Goal: Communication & Community: Answer question/provide support

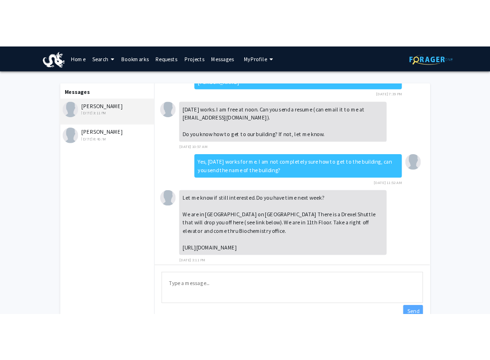
scroll to position [15, 0]
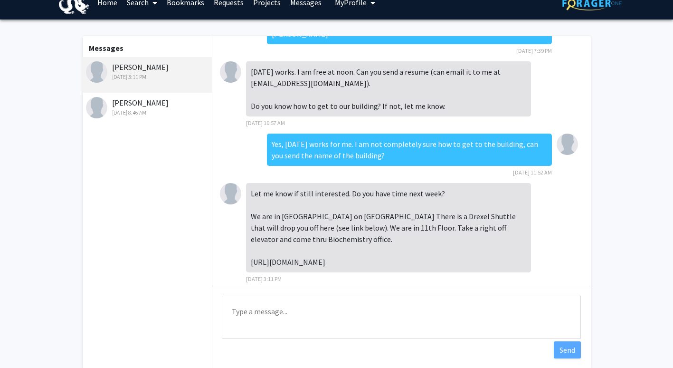
click at [298, 322] on textarea "Type a message" at bounding box center [401, 316] width 359 height 43
type textarea "Y"
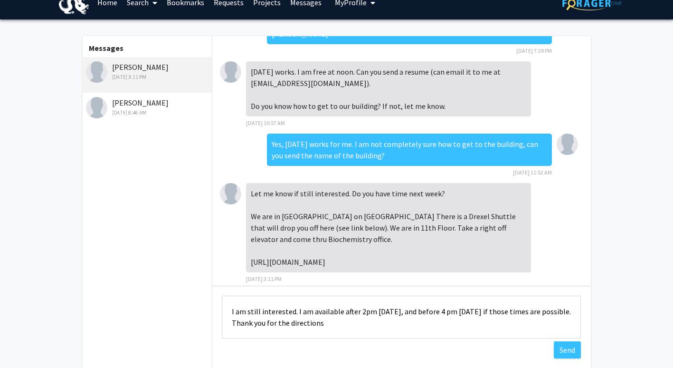
type textarea "I am still interested. I am available after 2pm [DATE], and before 4 pm [DATE] …"
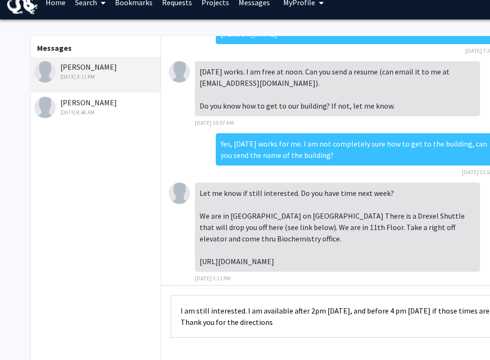
drag, startPoint x: 197, startPoint y: 183, endPoint x: 456, endPoint y: 255, distance: 268.5
click at [456, 255] on div "Let me know if still interested. Do you have time next week? We are in [GEOGRAP…" at bounding box center [337, 227] width 285 height 89
drag, startPoint x: 456, startPoint y: 255, endPoint x: 419, endPoint y: 214, distance: 54.8
copy div "Let me know if still interested. Do you have time next week? We are in [GEOGRAP…"
click at [226, 311] on textarea "I am still interested. I am available after 2pm [DATE], and before 4 pm [DATE] …" at bounding box center [349, 316] width 359 height 43
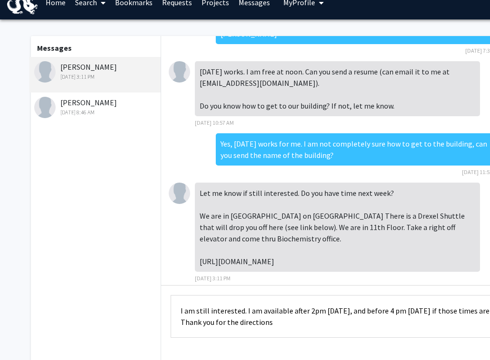
drag, startPoint x: 178, startPoint y: 309, endPoint x: 338, endPoint y: 334, distance: 161.5
click at [338, 334] on textarea "I am still interested. I am available after 2pm [DATE], and before 4 pm [DATE] …" at bounding box center [349, 316] width 359 height 43
click at [305, 326] on textarea "I am still interested. I am available after 2pm [DATE], and before 4 pm [DATE] …" at bounding box center [349, 316] width 359 height 43
drag, startPoint x: 305, startPoint y: 326, endPoint x: 160, endPoint y: 304, distance: 147.4
click at [160, 304] on div "Messages [PERSON_NAME] [DATE] 3:11 PM Haifeng Ji [DATE] 8:46 AM Hi [PERSON_NAME…" at bounding box center [284, 202] width 525 height 332
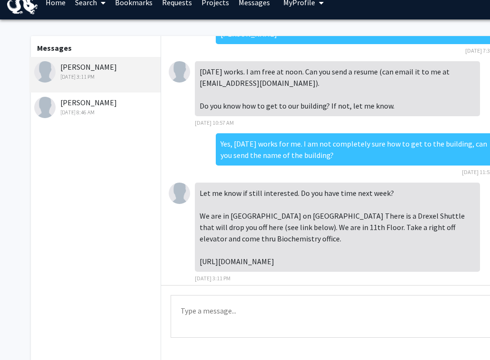
paste textarea "Thank you for following up. I’m still very interested in joining the lab. I’m a…"
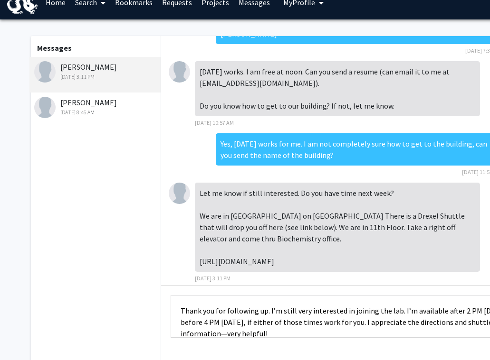
scroll to position [1, 0]
click at [309, 310] on textarea "Thank you for following up. I’m still very interested in joining the lab. I’m a…" at bounding box center [349, 316] width 359 height 43
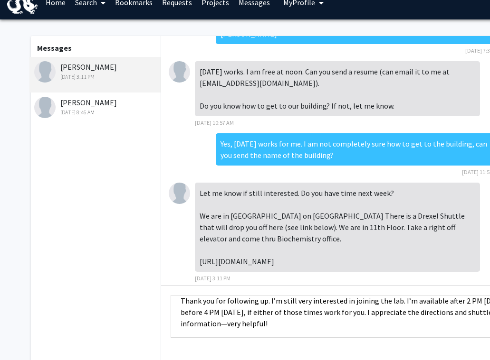
scroll to position [10, 0]
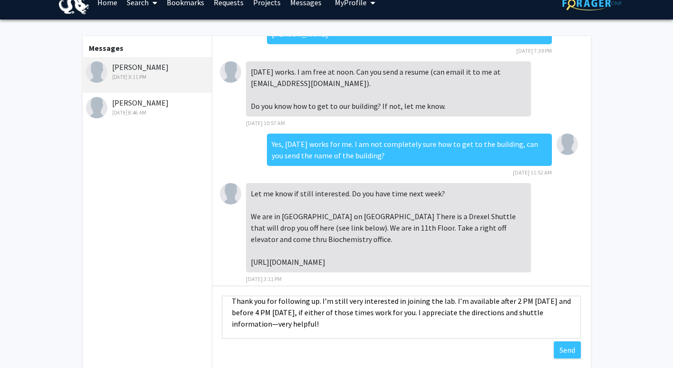
click at [479, 308] on textarea "Thank you for following up. I’m still very interested in joining the lab. I’m a…" at bounding box center [401, 316] width 359 height 43
click at [318, 299] on textarea "Thank you for following up. I’m still very interested in joining the lab. I’m a…" at bounding box center [401, 316] width 359 height 43
click at [474, 305] on textarea "Thank you for following up, I’m still very interested in joining the lab. I’m a…" at bounding box center [401, 316] width 359 height 43
click at [497, 318] on textarea "Thank you for following up, I’m still very interested in joining the lab. I’m a…" at bounding box center [401, 316] width 359 height 43
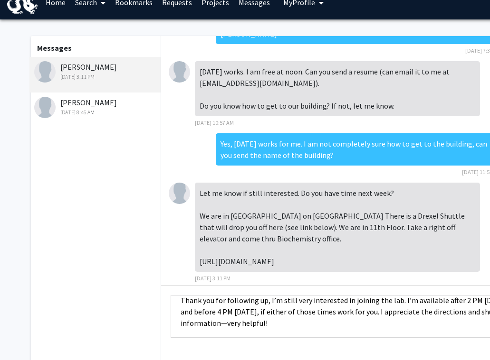
scroll to position [0, 0]
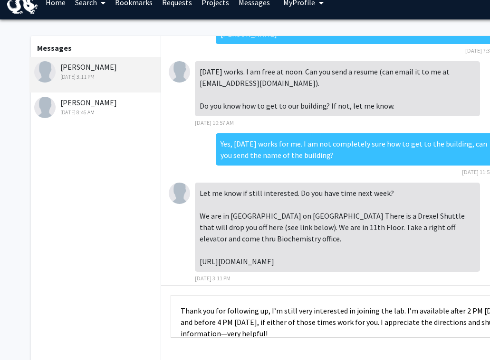
drag, startPoint x: 266, startPoint y: 300, endPoint x: 175, endPoint y: 304, distance: 91.2
click at [175, 304] on textarea "Thank you for following up, I’m still very interested in joining the lab. I’m a…" at bounding box center [349, 316] width 359 height 43
click at [192, 313] on textarea "I’m still very interested in joining the lab. I’m available after 2 PM [DATE] a…" at bounding box center [349, 316] width 359 height 43
click at [256, 311] on textarea "I’m definitely still very interested in joining the lab. I’m available after 2 …" at bounding box center [349, 316] width 359 height 43
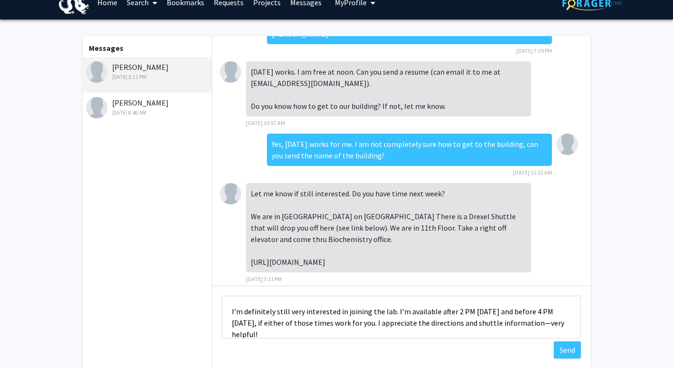
scroll to position [11, 0]
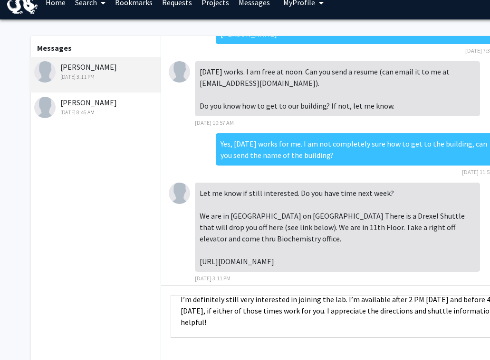
click at [345, 311] on textarea "I’m definitely still very interested in joining the lab. I’m available after 2 …" at bounding box center [349, 316] width 359 height 43
drag, startPoint x: 345, startPoint y: 311, endPoint x: 406, endPoint y: 322, distance: 61.2
click at [406, 322] on textarea "I’m definitely still very interested in joining the lab. I’m available after 2 …" at bounding box center [349, 316] width 359 height 43
paste textarea "Thank you for the directions and shuttle link—they’re very helpful."
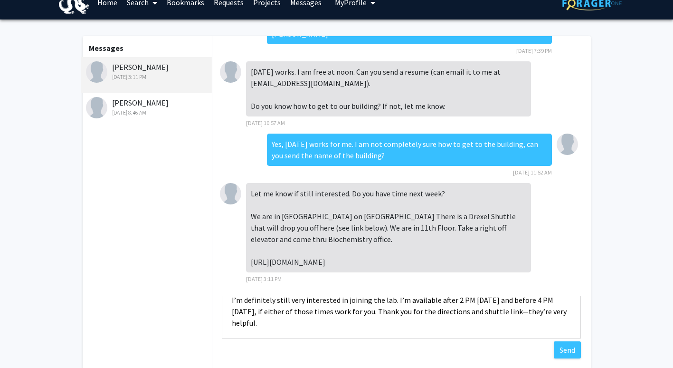
click at [292, 324] on textarea "I’m definitely still very interested in joining the lab. I’m available after 2 …" at bounding box center [401, 316] width 359 height 43
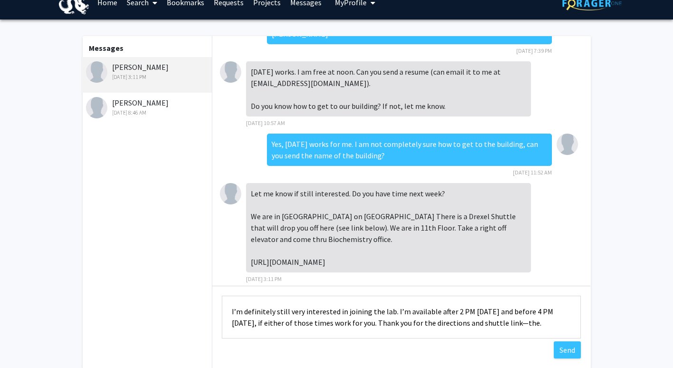
scroll to position [0, 0]
click at [276, 326] on textarea "I’m definitely still very interested in joining the lab. I’m available after 2 …" at bounding box center [401, 316] width 359 height 43
click at [347, 324] on textarea "I’m definitely still very interested in joining the lab. I’m available after 2 …" at bounding box center [401, 316] width 359 height 43
type textarea "I’m definitely still very interested in joining the lab. I’m available after 2 …"
click at [563, 348] on button "Send" at bounding box center [567, 349] width 27 height 17
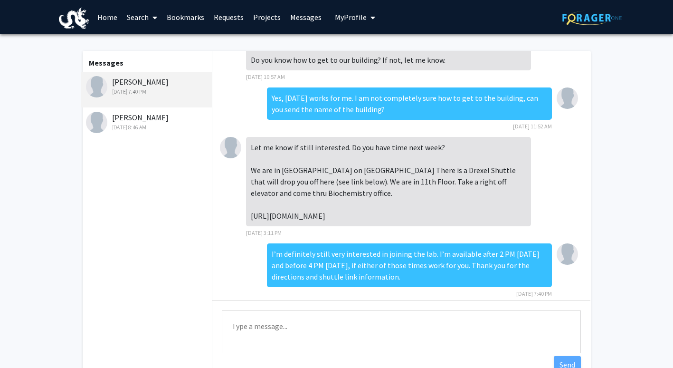
click at [663, 42] on fg-messaging "Messages [PERSON_NAME] [DATE] 7:40 PM Haifeng Ji [DATE] 8:46 AM Hi [PERSON_NAME…" at bounding box center [336, 219] width 673 height 370
